Goal: Check status

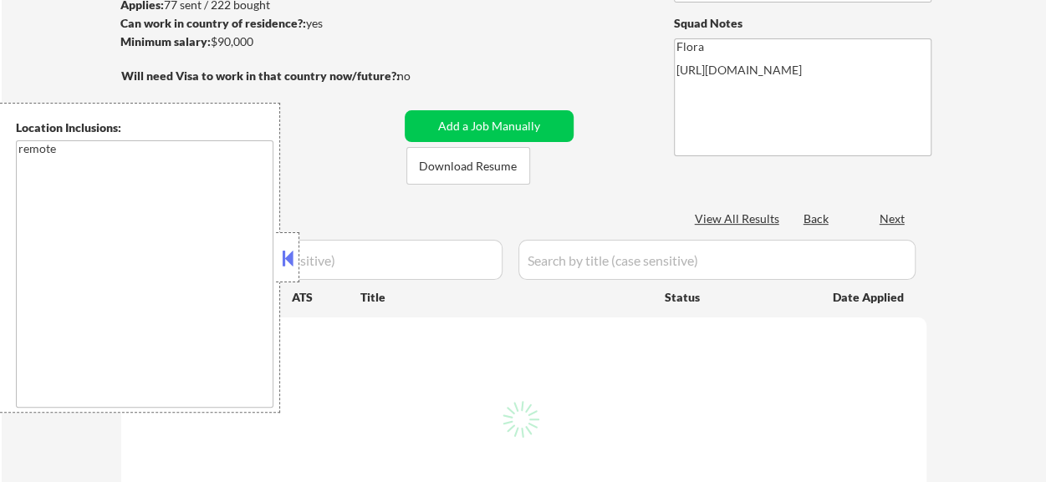
scroll to position [167, 0]
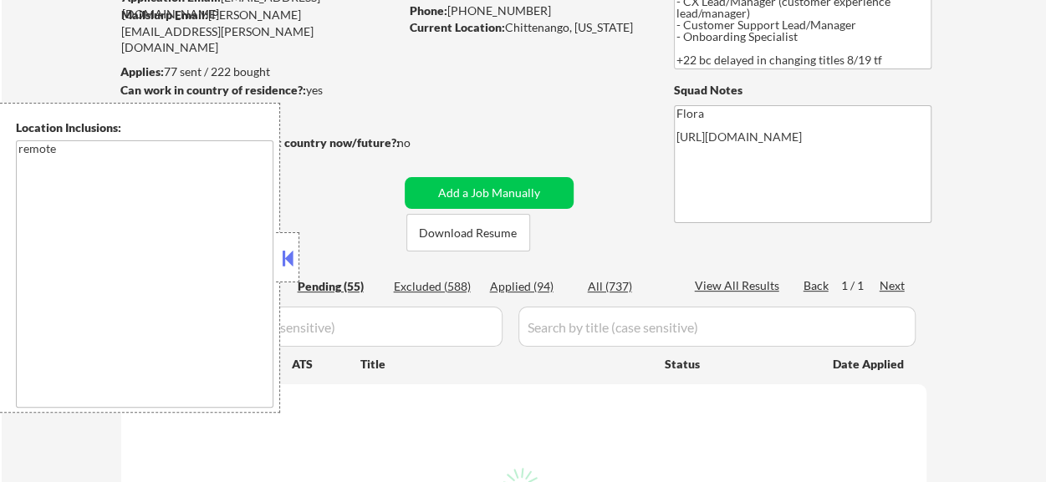
select select ""pending""
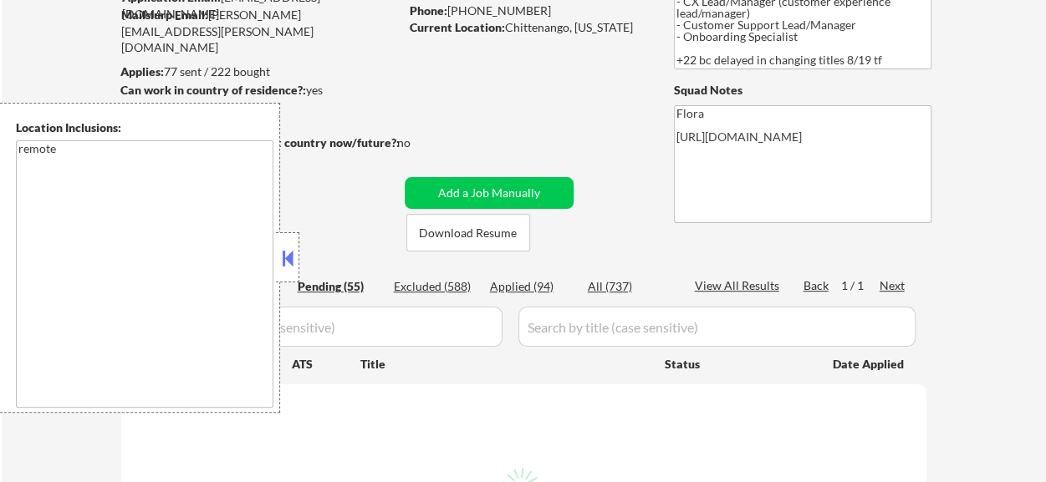
select select ""pending""
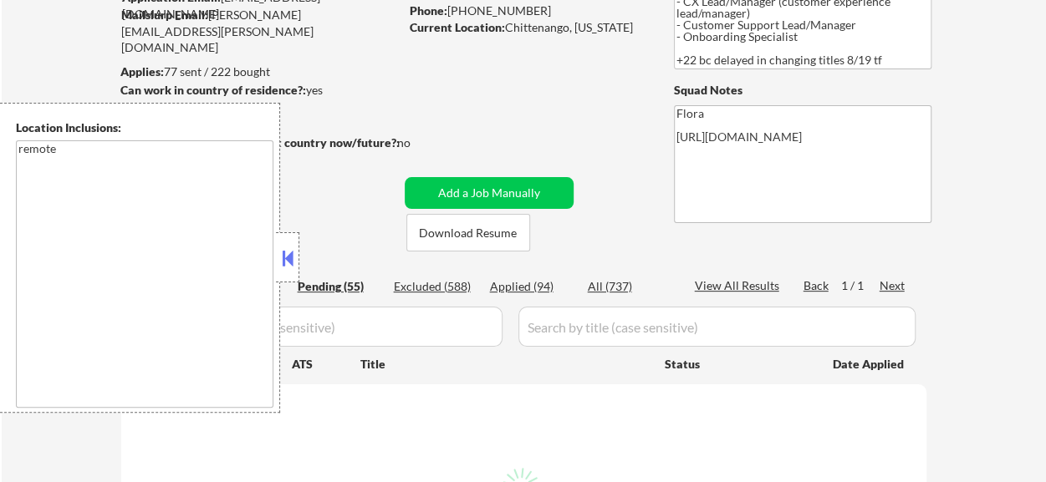
select select ""pending""
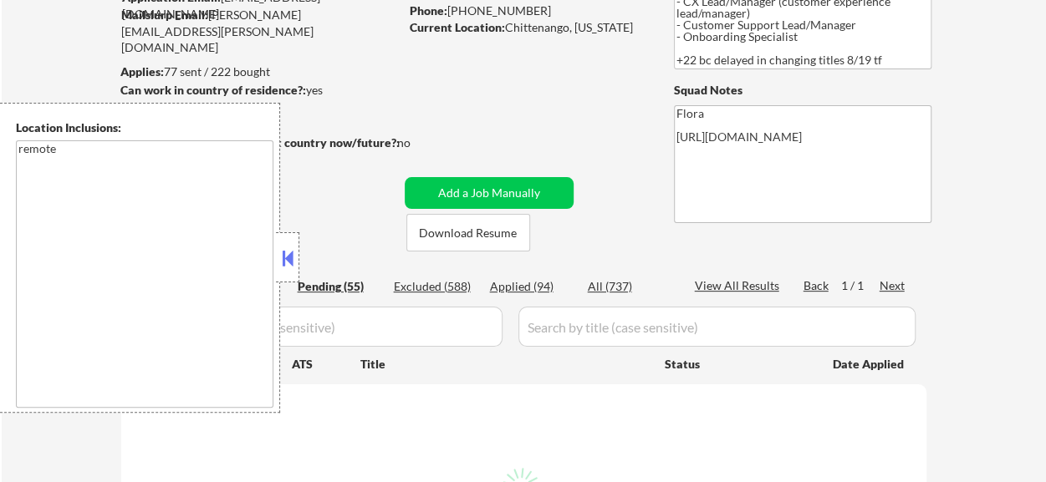
select select ""pending""
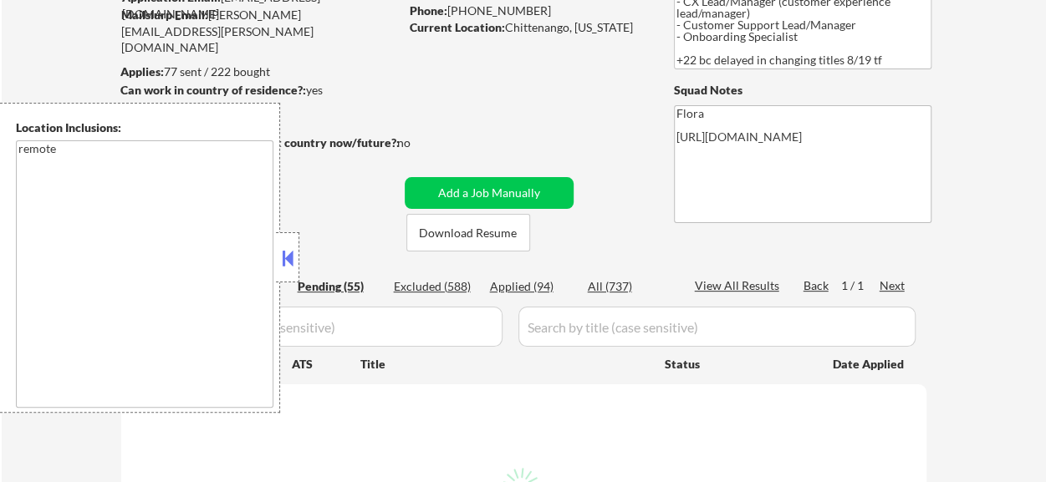
select select ""pending""
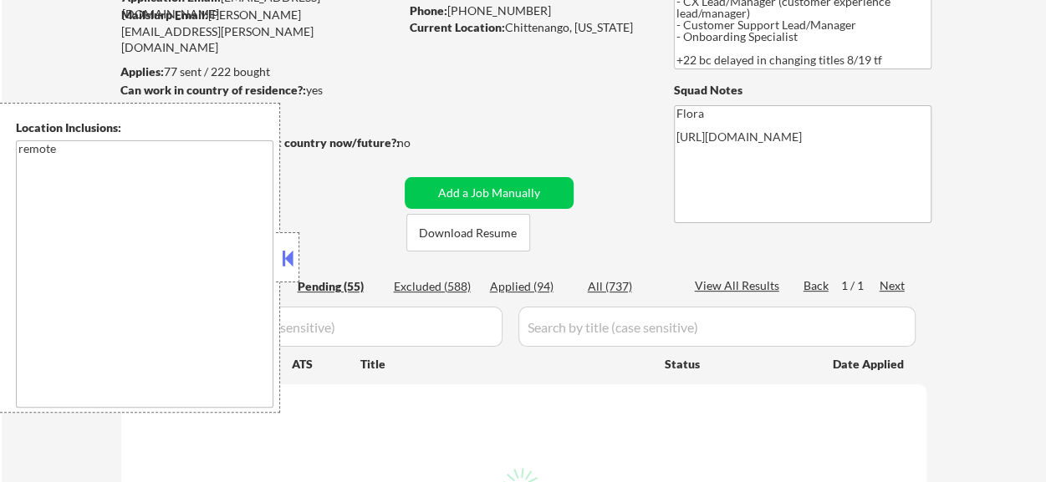
select select ""pending""
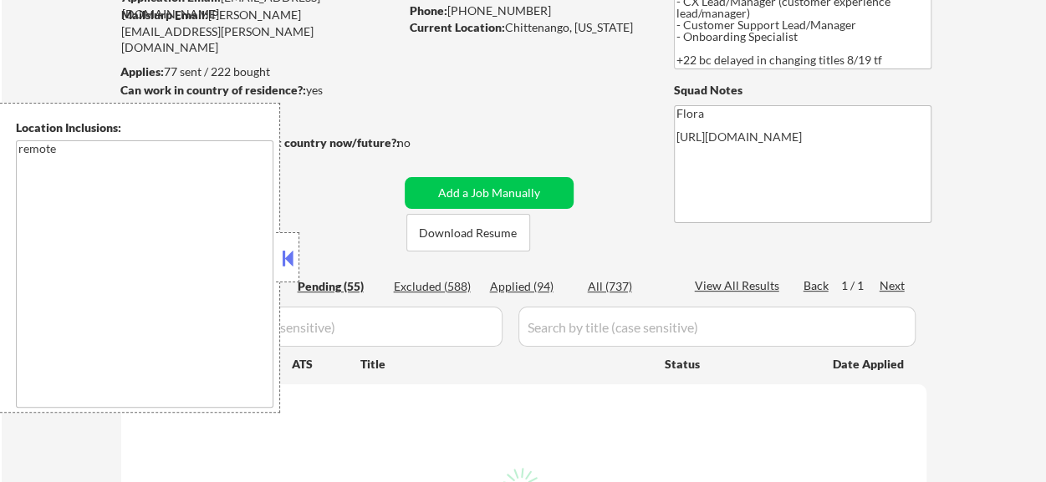
select select ""pending""
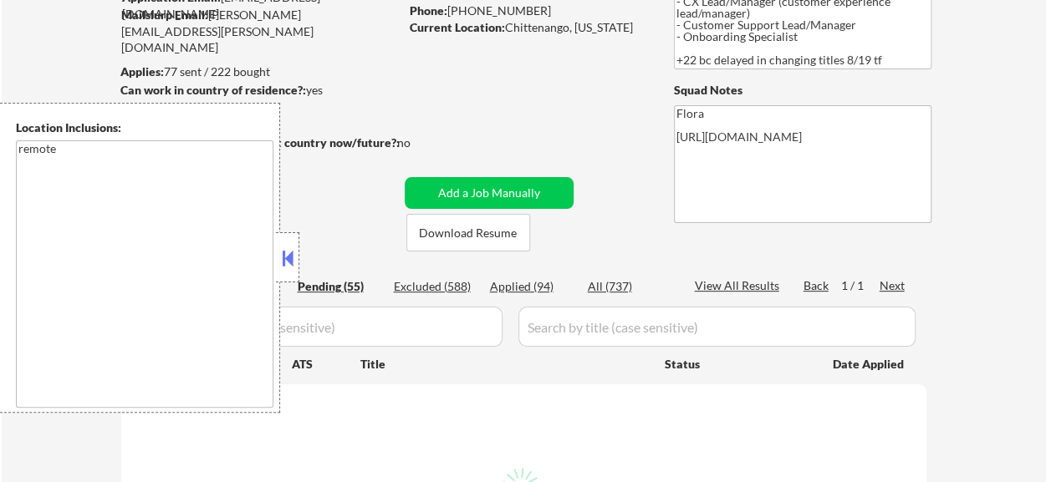
select select ""pending""
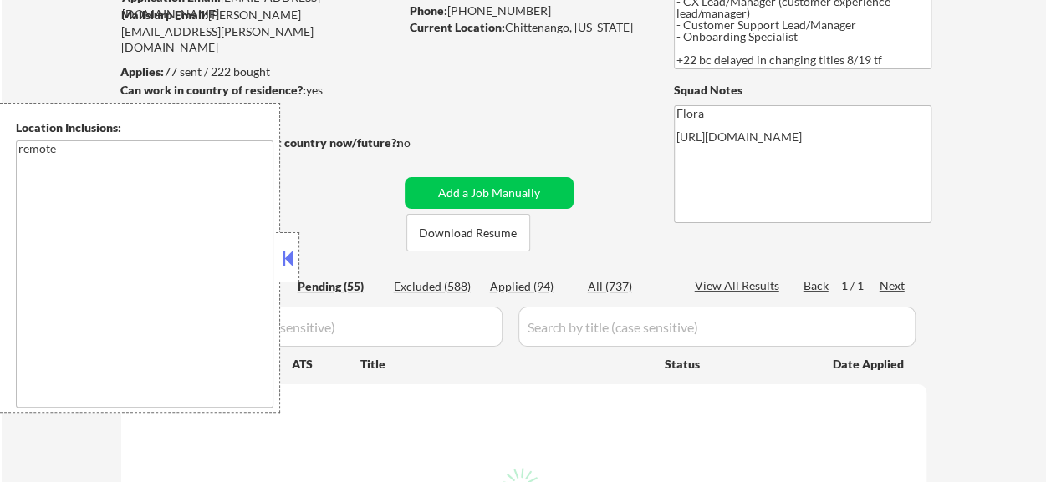
select select ""pending""
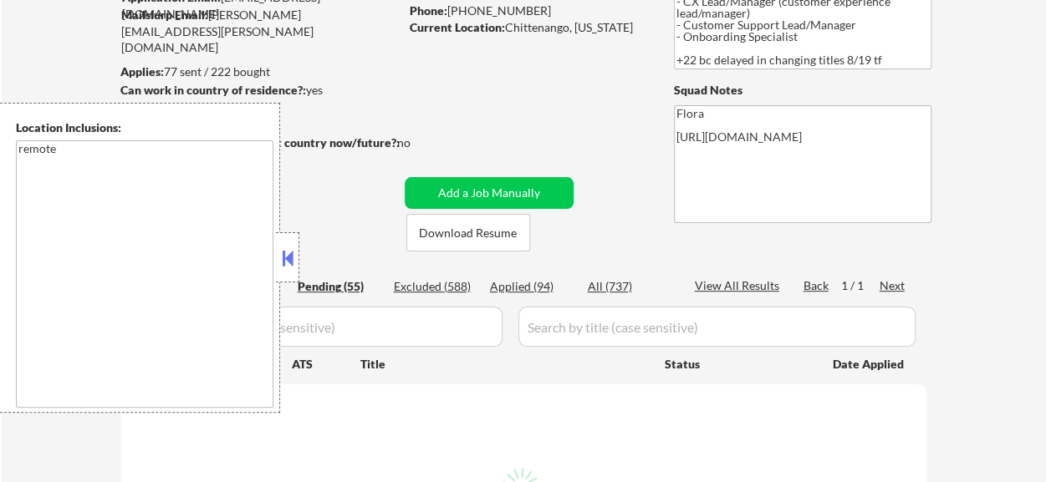
select select ""pending""
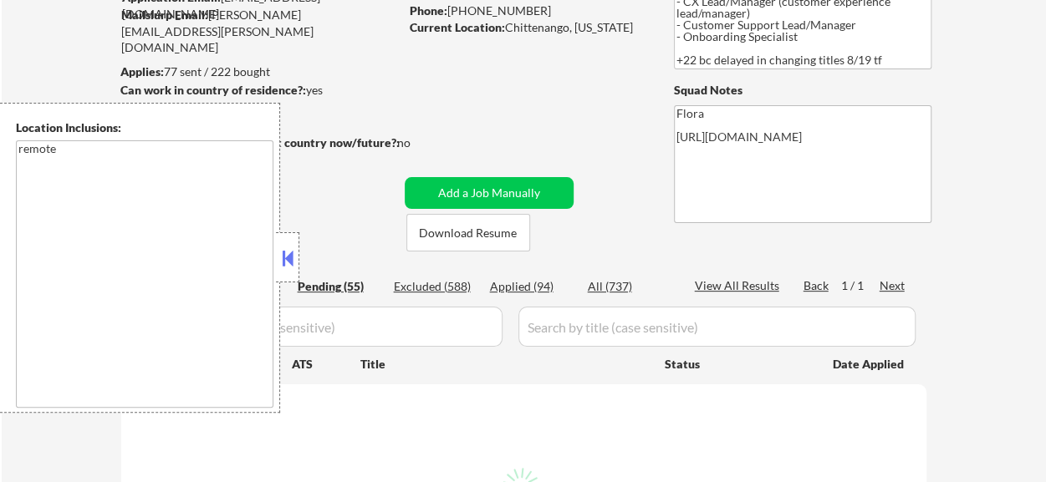
select select ""pending""
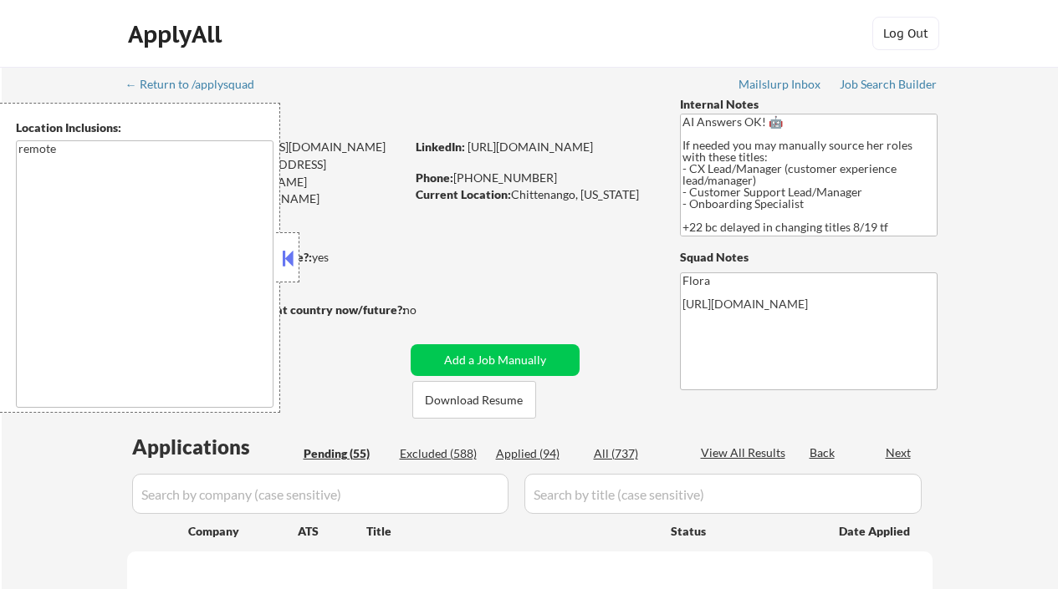
select select ""pending""
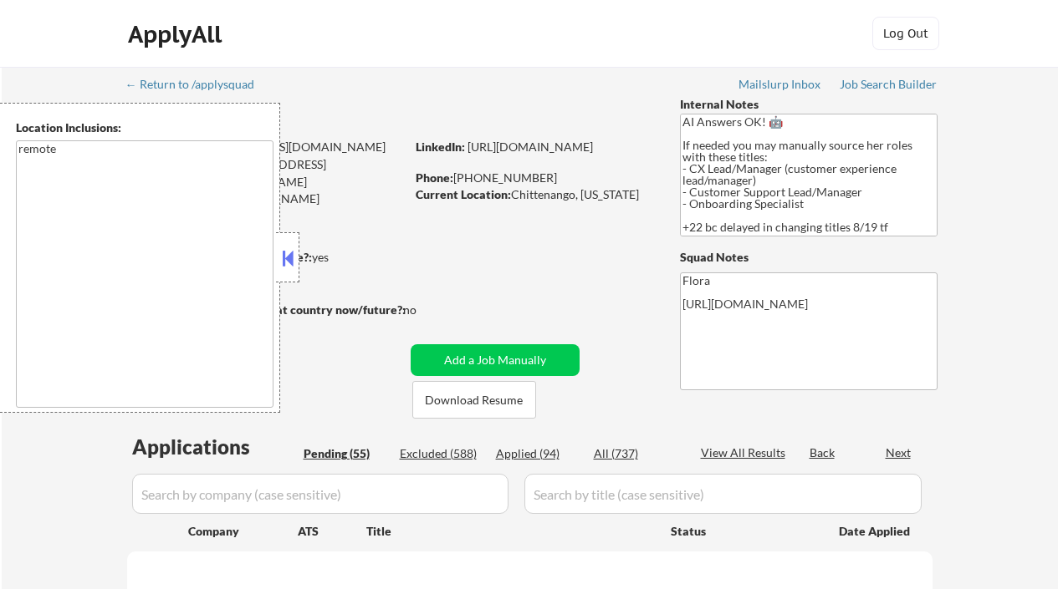
select select ""pending""
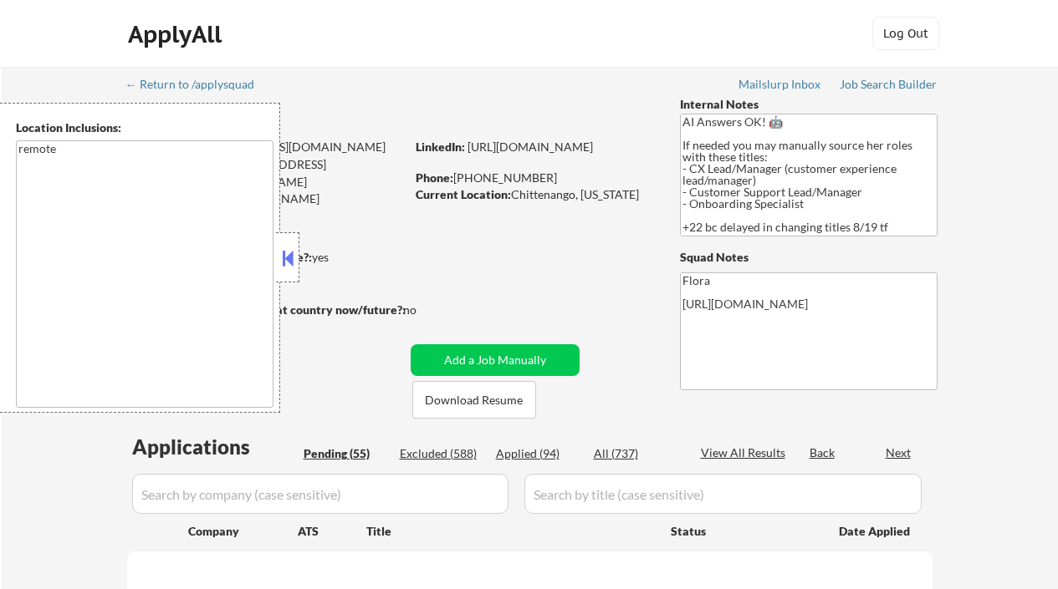
select select ""pending""
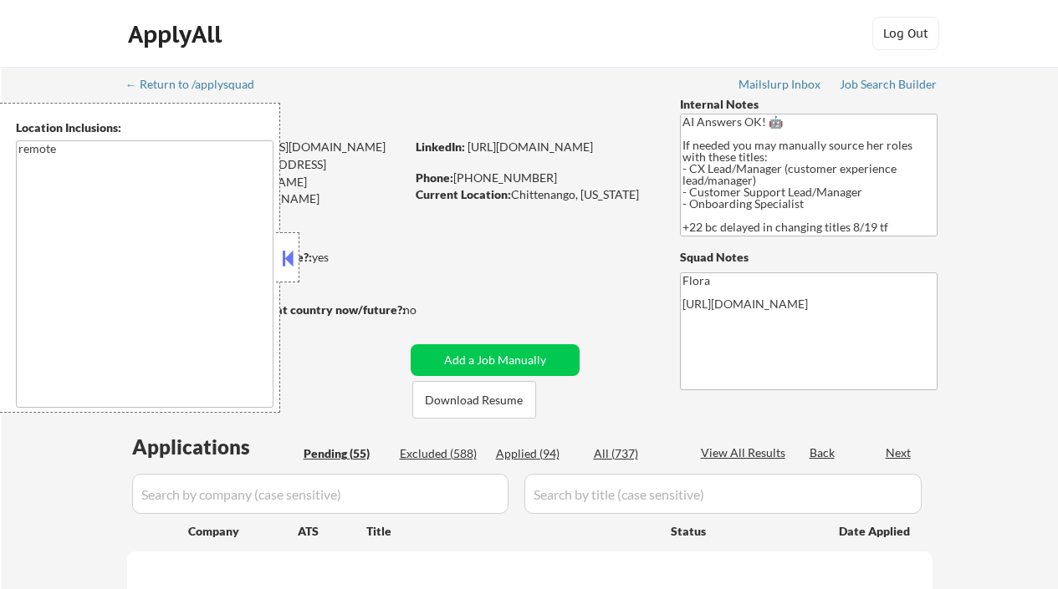
select select ""pending""
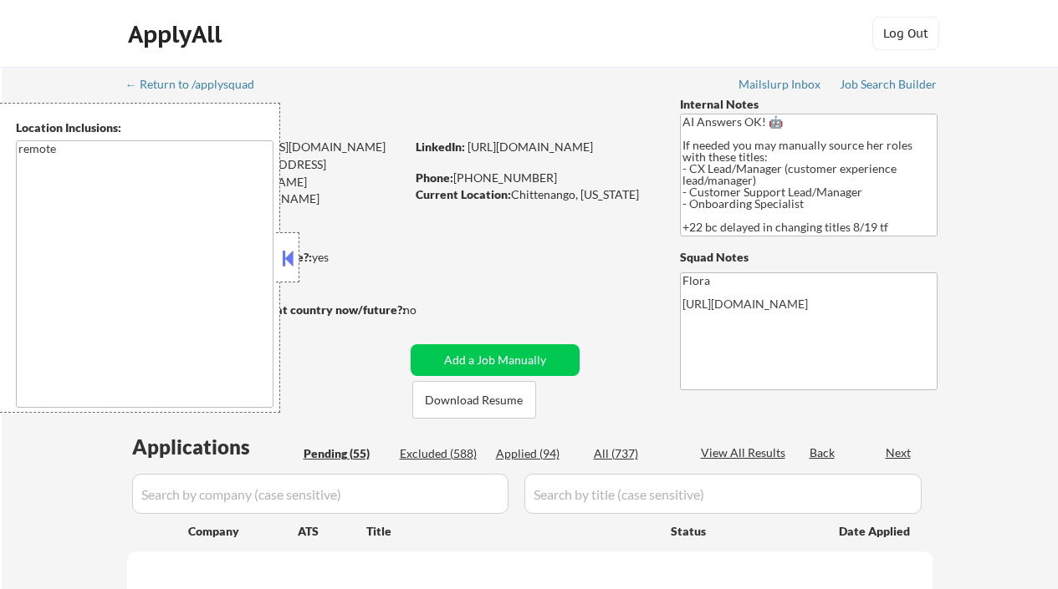
select select ""pending""
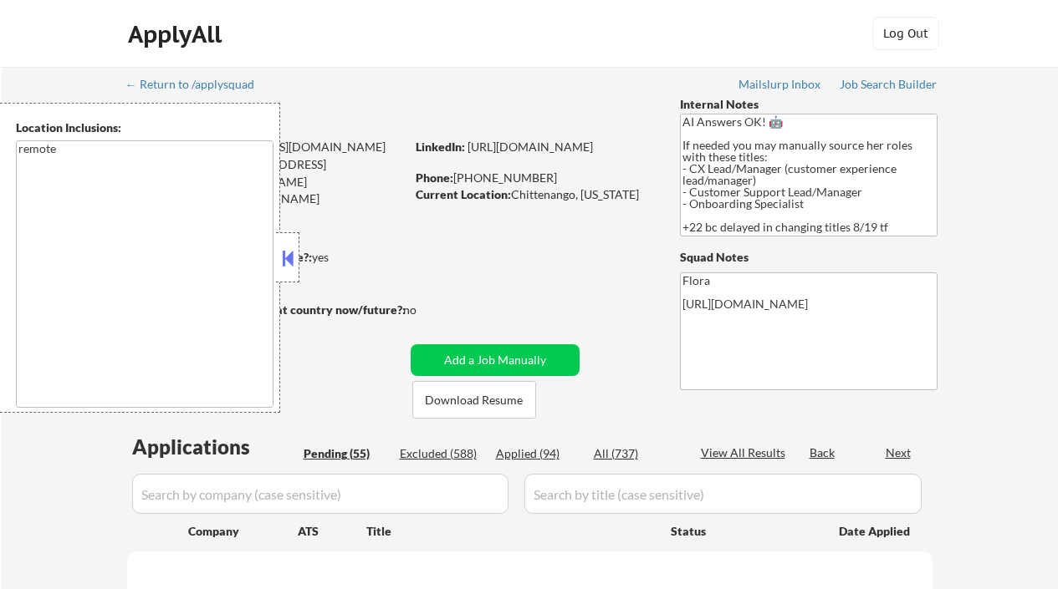
select select ""pending""
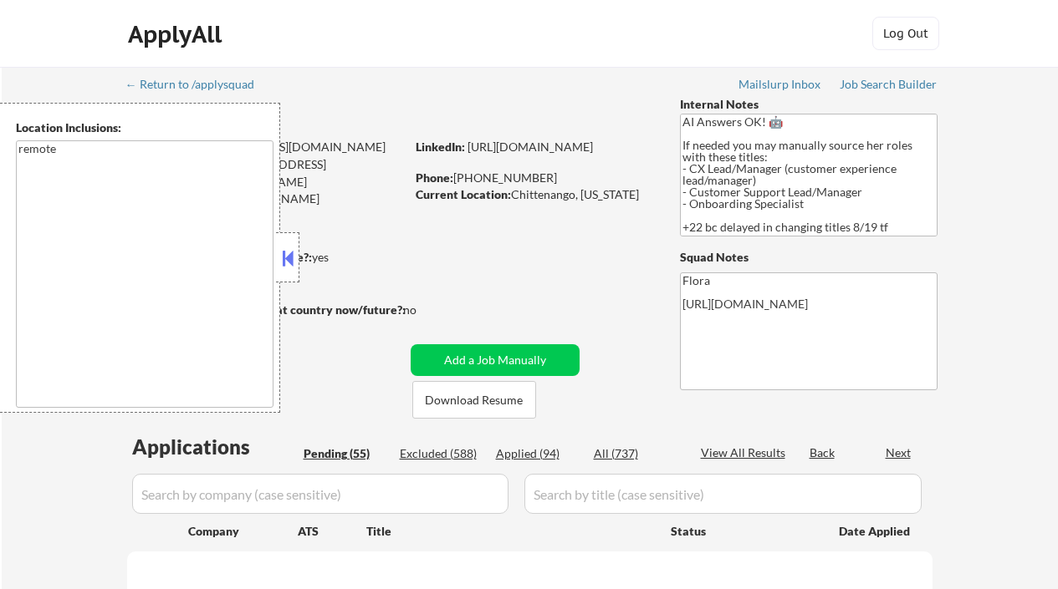
select select ""pending""
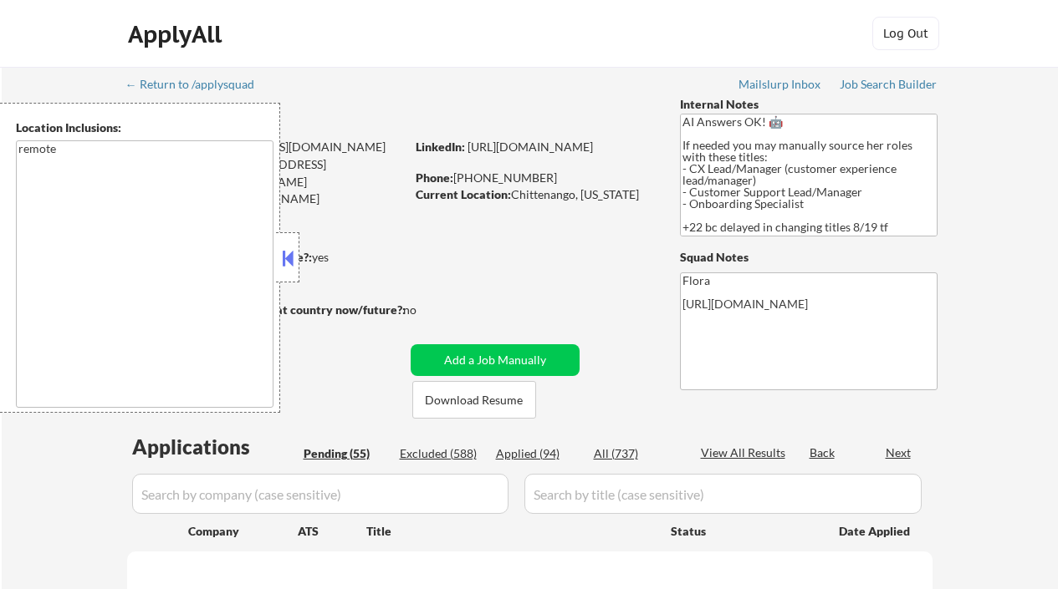
select select ""pending""
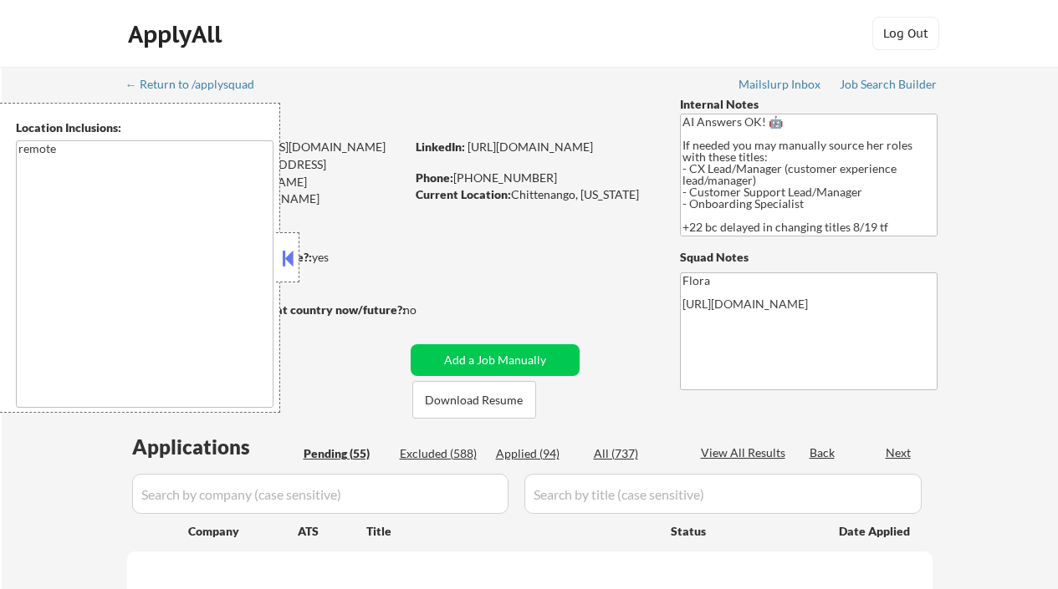
select select ""pending""
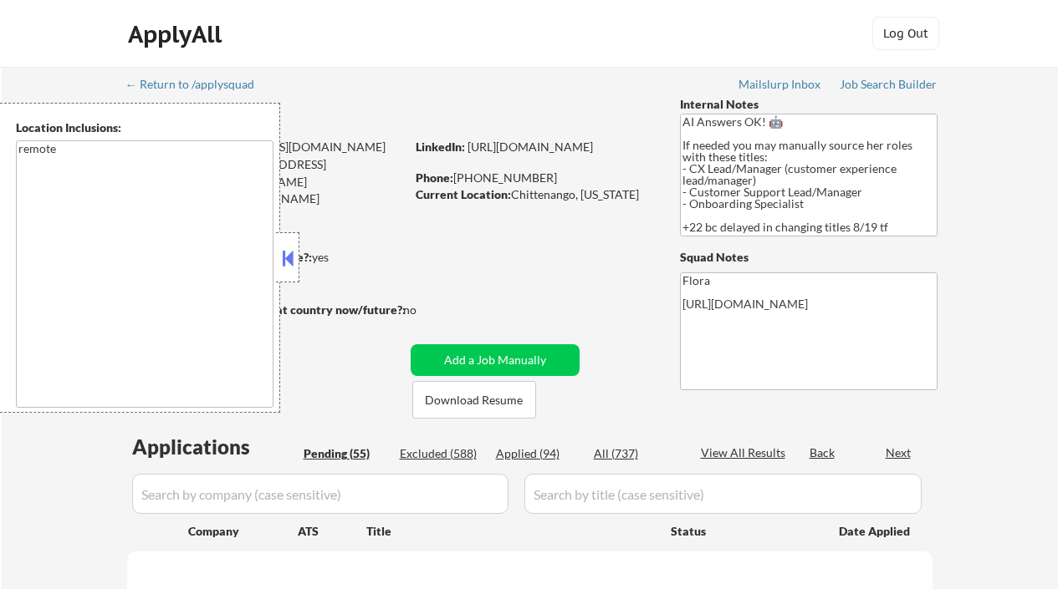
select select ""pending""
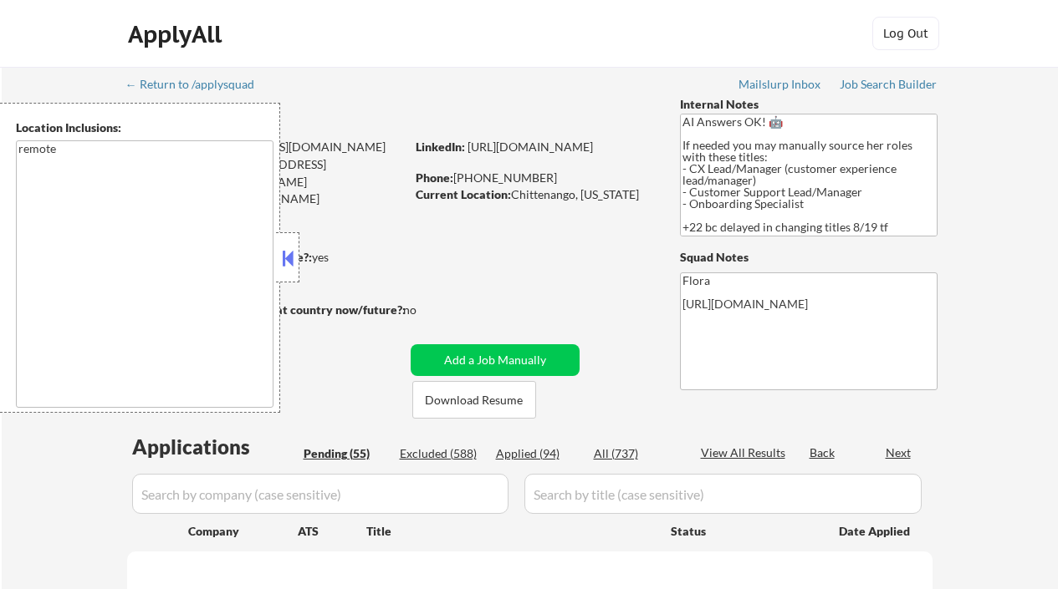
select select ""pending""
